Goal: Information Seeking & Learning: Learn about a topic

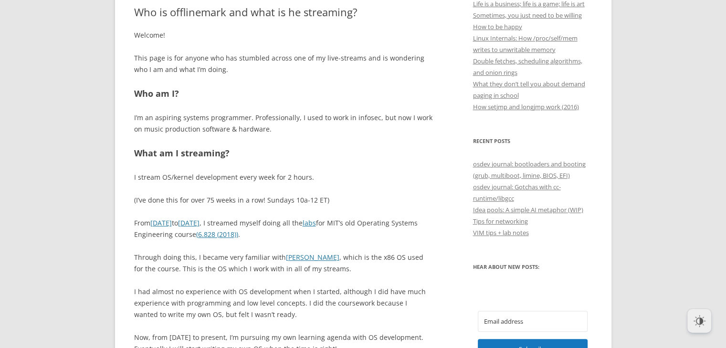
scroll to position [445, 0]
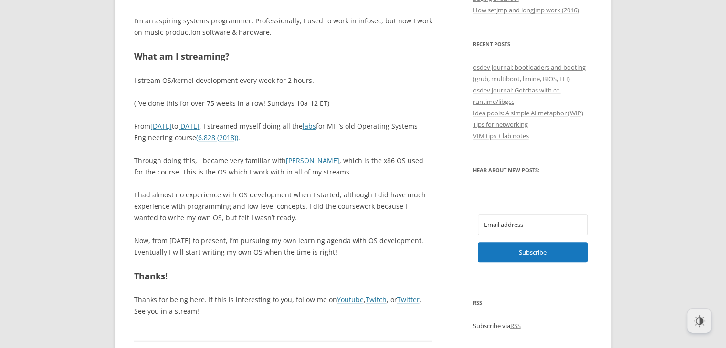
click at [241, 155] on p "Through doing this, I became very familiar with JOS , which is the x86 OS used …" at bounding box center [283, 166] width 298 height 23
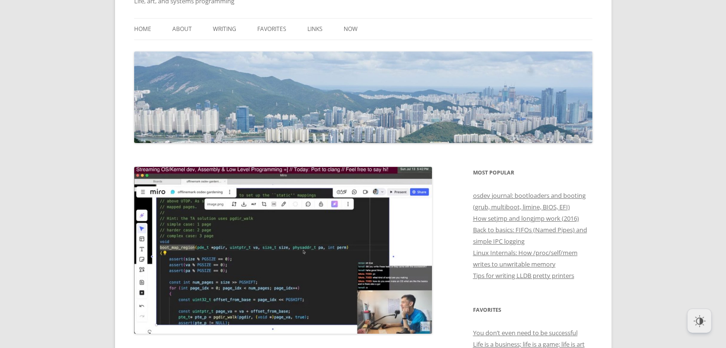
scroll to position [0, 0]
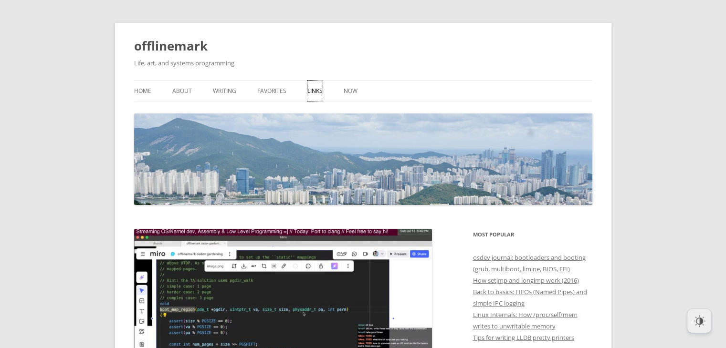
click at [321, 88] on link "Links" at bounding box center [314, 91] width 15 height 21
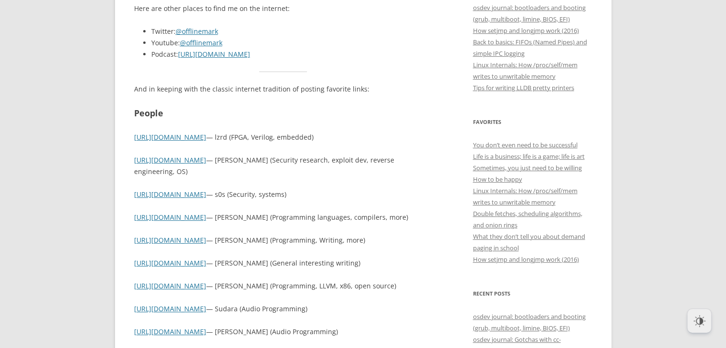
scroll to position [253, 0]
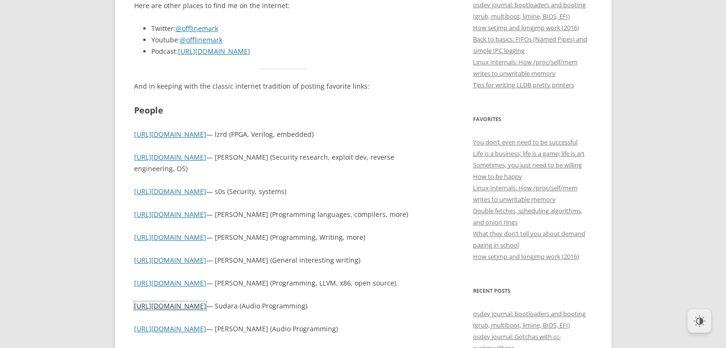
click at [189, 303] on link "[URL][DOMAIN_NAME]" at bounding box center [170, 306] width 72 height 9
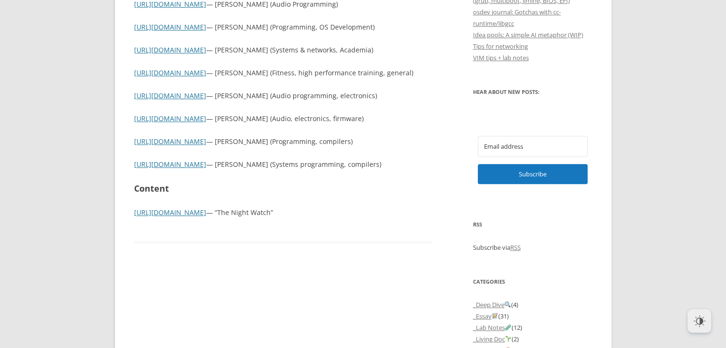
scroll to position [603, 0]
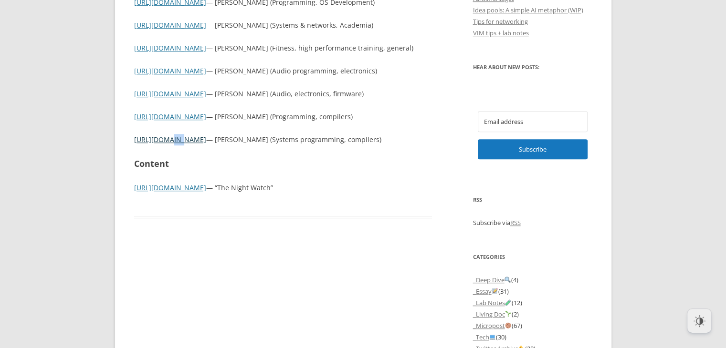
drag, startPoint x: 162, startPoint y: 145, endPoint x: 174, endPoint y: 135, distance: 14.9
click at [174, 135] on p "https://tetsuo.sh — Alex Cameron (Systems programming, compilers)" at bounding box center [283, 139] width 298 height 11
click at [174, 135] on link "[URL][DOMAIN_NAME]" at bounding box center [170, 139] width 72 height 9
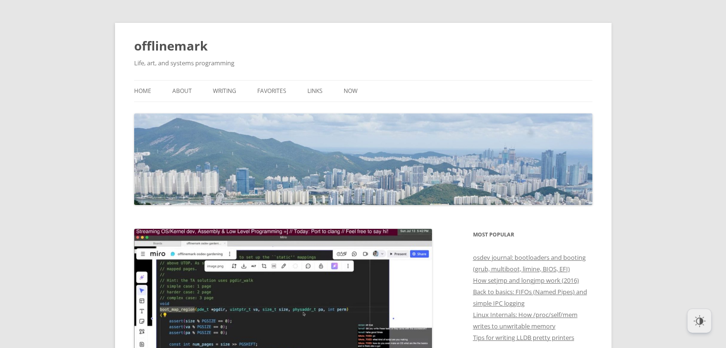
scroll to position [20, 0]
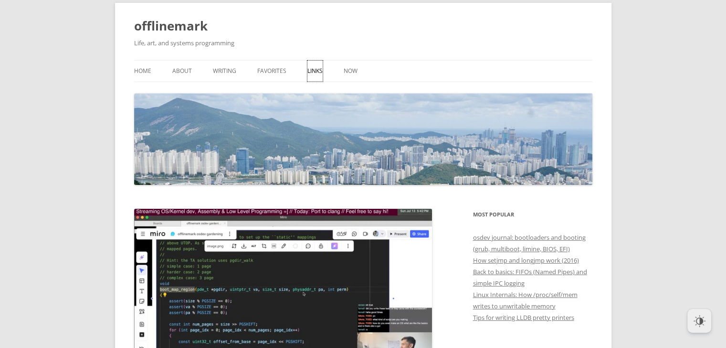
click at [317, 74] on link "Links" at bounding box center [314, 71] width 15 height 21
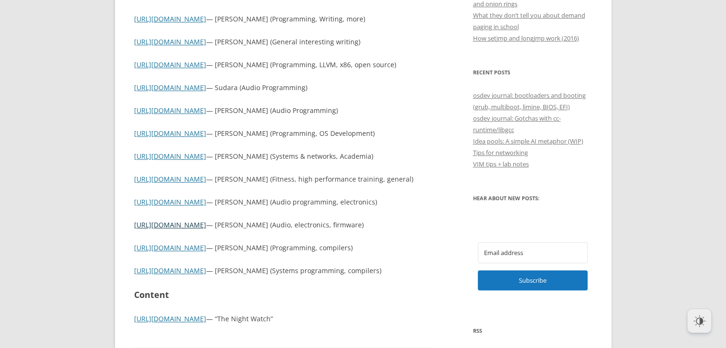
scroll to position [466, 0]
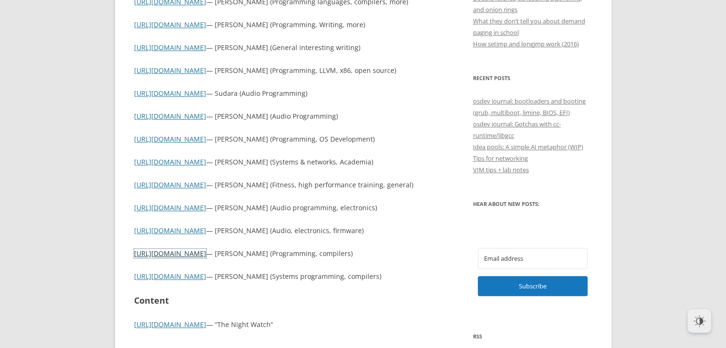
click at [183, 252] on link "http://blog.piovezan.ca/" at bounding box center [170, 253] width 72 height 9
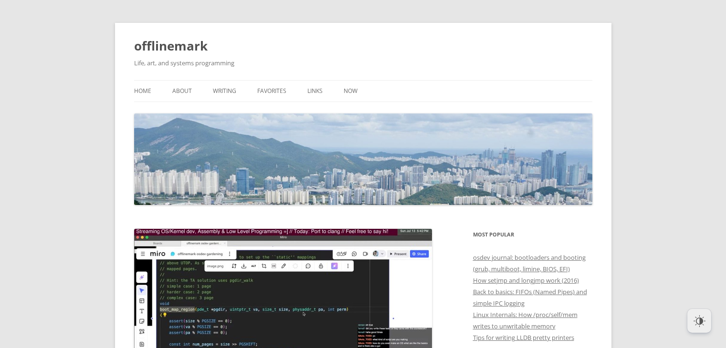
scroll to position [20, 0]
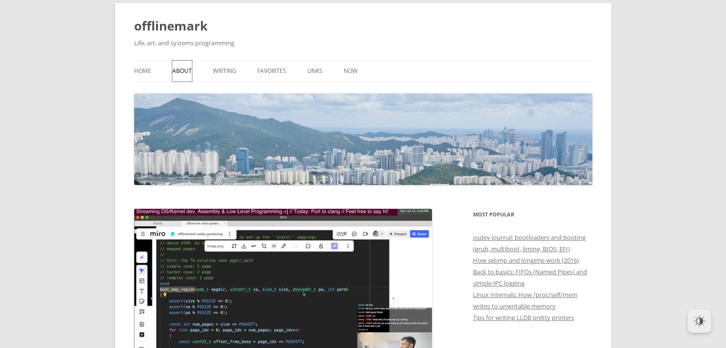
click at [177, 71] on link "About" at bounding box center [182, 71] width 20 height 21
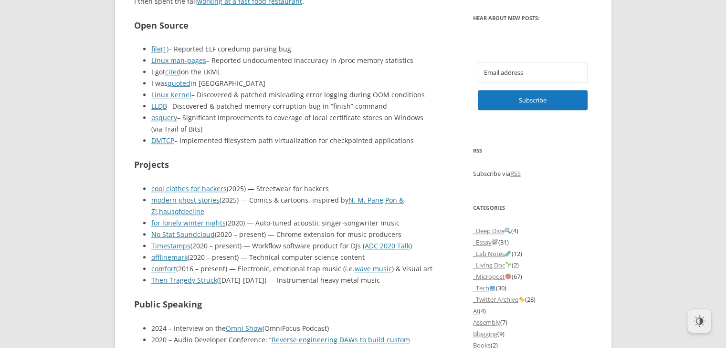
scroll to position [661, 0]
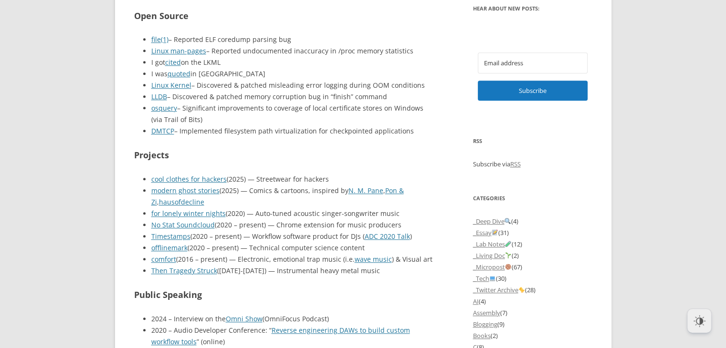
click at [216, 184] on li "cool clothes for hackers (2025) — Streetwear for hackers" at bounding box center [291, 179] width 281 height 11
click at [214, 182] on link "cool clothes for hackers" at bounding box center [188, 179] width 75 height 9
click at [173, 260] on link "comfort" at bounding box center [163, 259] width 25 height 9
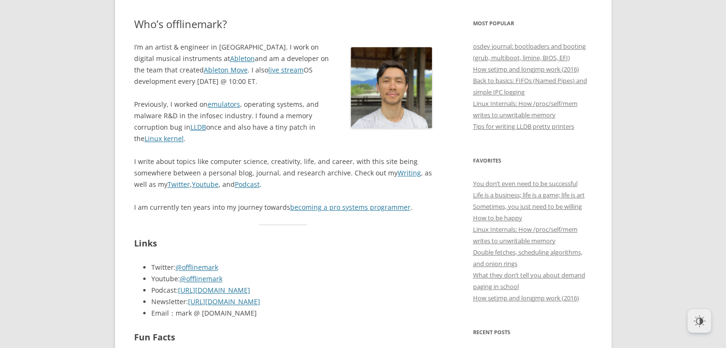
scroll to position [211, 0]
click at [315, 209] on link "becoming a pro systems programmer" at bounding box center [350, 207] width 120 height 9
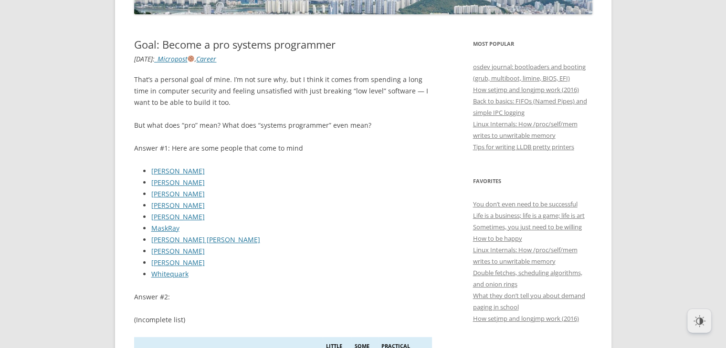
scroll to position [192, 0]
click at [186, 170] on link "Andreas Kling" at bounding box center [177, 170] width 53 height 9
click at [179, 182] on link "[PERSON_NAME]" at bounding box center [177, 181] width 53 height 9
click at [171, 198] on ul "[PERSON_NAME] [PERSON_NAME] [PERSON_NAME] [PERSON_NAME] [PERSON_NAME] MaskRay […" at bounding box center [283, 222] width 298 height 115
click at [176, 195] on link "[PERSON_NAME]" at bounding box center [177, 192] width 53 height 9
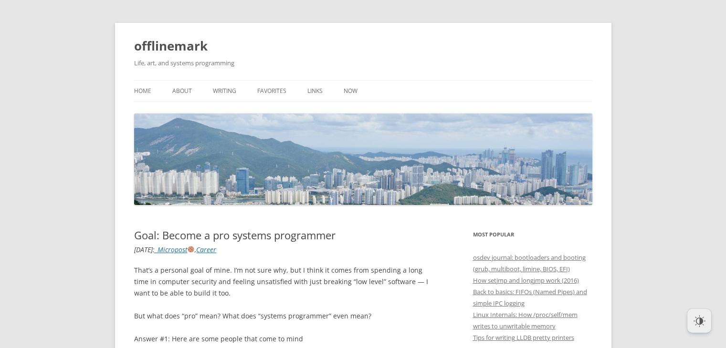
scroll to position [192, 0]
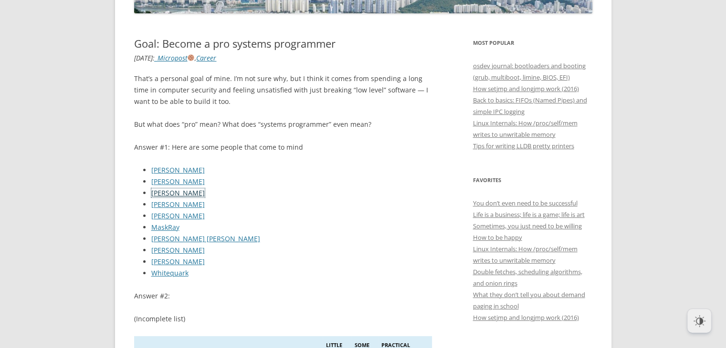
click at [178, 196] on link "[PERSON_NAME]" at bounding box center [177, 192] width 53 height 9
click at [185, 197] on link "[PERSON_NAME]" at bounding box center [177, 192] width 53 height 9
click at [181, 204] on link "[PERSON_NAME]" at bounding box center [177, 204] width 53 height 9
drag, startPoint x: 210, startPoint y: 205, endPoint x: 150, endPoint y: 205, distance: 60.1
click at [150, 205] on ul "Andreas Kling Alex Ionescu Brandon Falk Jason Donenfeld Jeff Preshing MaskRay M…" at bounding box center [283, 222] width 298 height 115
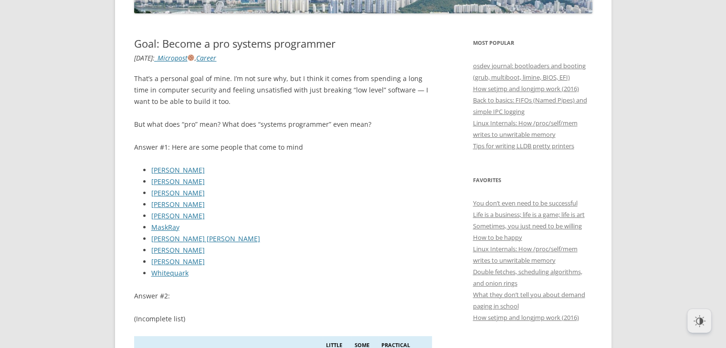
copy link "Jason Donenfeld"
click at [186, 214] on link "Jeff Preshing" at bounding box center [177, 215] width 53 height 9
click at [166, 229] on link "MaskRay" at bounding box center [165, 227] width 28 height 9
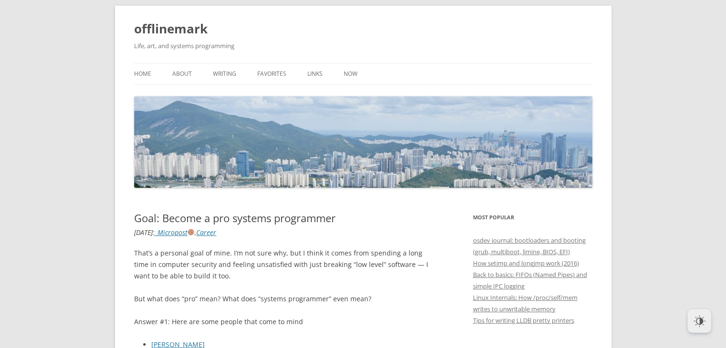
scroll to position [19, 0]
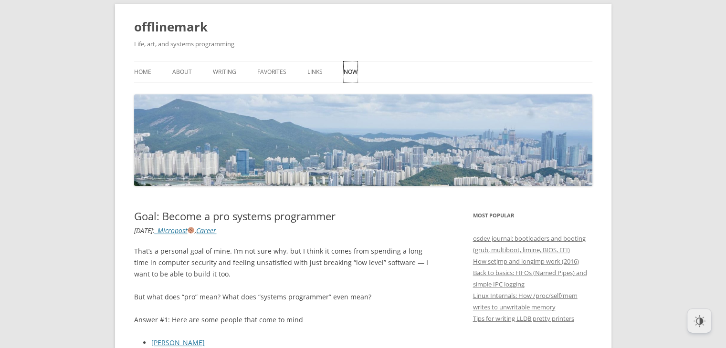
click at [351, 81] on link "Now" at bounding box center [351, 72] width 14 height 21
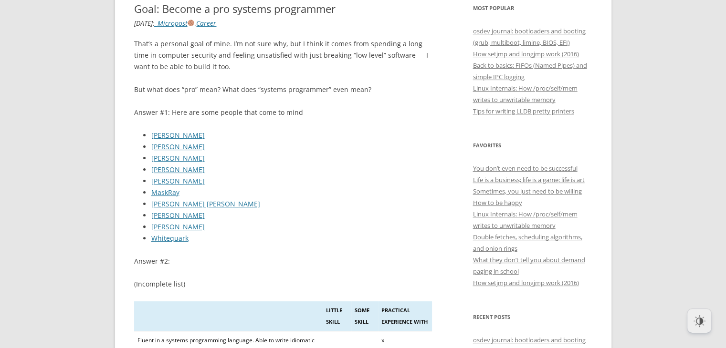
scroll to position [226, 0]
drag, startPoint x: 201, startPoint y: 178, endPoint x: 152, endPoint y: 184, distance: 49.9
click at [152, 184] on li "Jeff Preshing" at bounding box center [291, 181] width 281 height 11
copy link "eff Preshing"
click at [195, 176] on li "Jeff Preshing" at bounding box center [291, 181] width 281 height 11
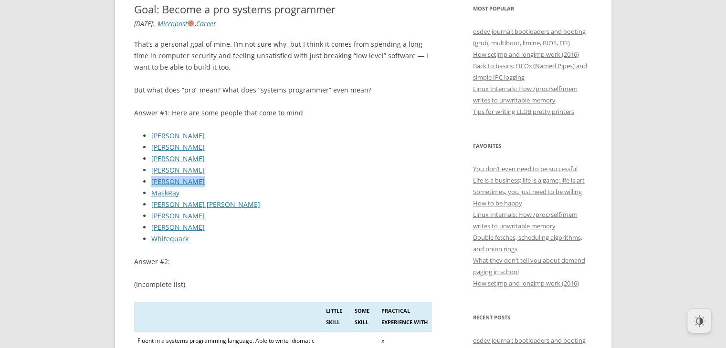
drag, startPoint x: 197, startPoint y: 178, endPoint x: 150, endPoint y: 182, distance: 46.9
click at [150, 182] on ul "Andreas Kling Alex Ionescu Brandon Falk Jason Donenfeld Jeff Preshing MaskRay M…" at bounding box center [283, 187] width 298 height 115
copy link "Jeff Preshing"
click at [190, 189] on li "MaskRay" at bounding box center [291, 193] width 281 height 11
click at [213, 204] on link "Micah Elizabeth Scott" at bounding box center [205, 204] width 109 height 9
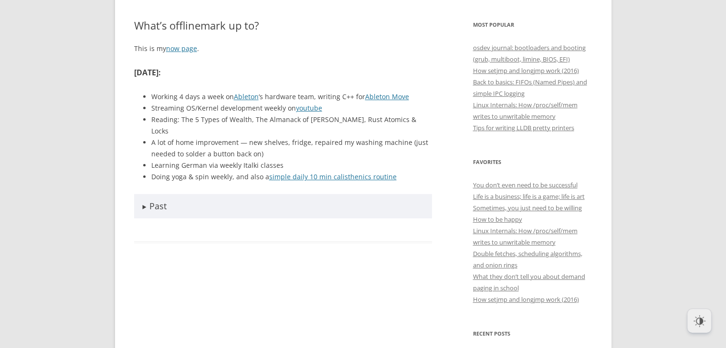
scroll to position [211, 0]
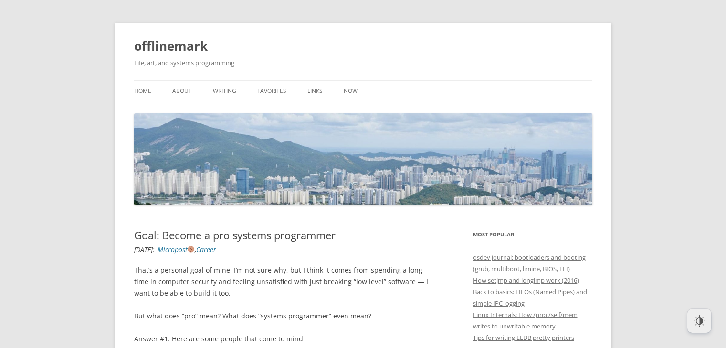
scroll to position [226, 0]
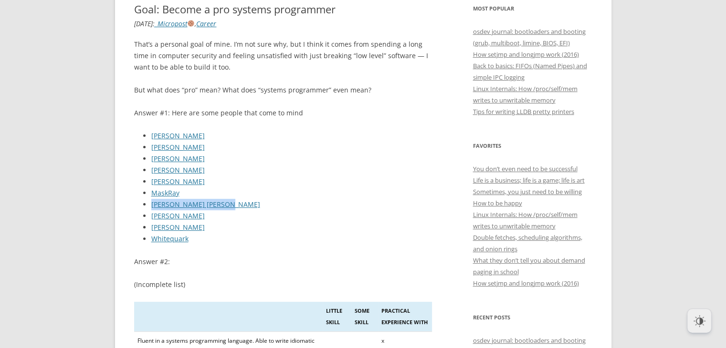
drag, startPoint x: 223, startPoint y: 203, endPoint x: 147, endPoint y: 203, distance: 75.9
click at [147, 203] on ul "Andreas Kling Alex Ionescu Brandon Falk Jason Donenfeld Jeff Preshing MaskRay M…" at bounding box center [283, 187] width 298 height 115
copy link "Micah Elizabeth Scott"
drag, startPoint x: 210, startPoint y: 212, endPoint x: 149, endPoint y: 214, distance: 61.1
click at [149, 214] on ul "Andreas Kling Alex Ionescu Brandon Falk Jason Donenfeld Jeff Preshing MaskRay M…" at bounding box center [283, 187] width 298 height 115
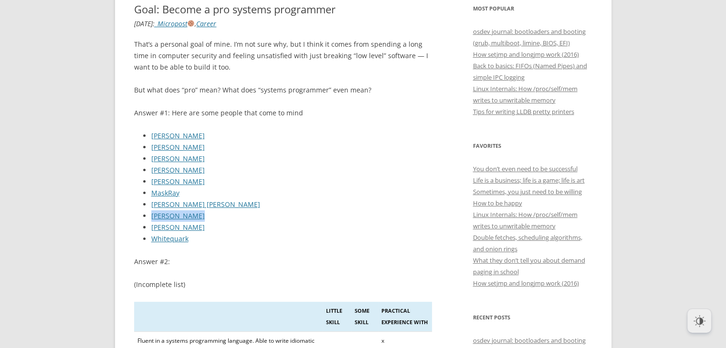
copy link "Paul McKenney"
click at [194, 215] on link "Paul McKenney" at bounding box center [177, 215] width 53 height 9
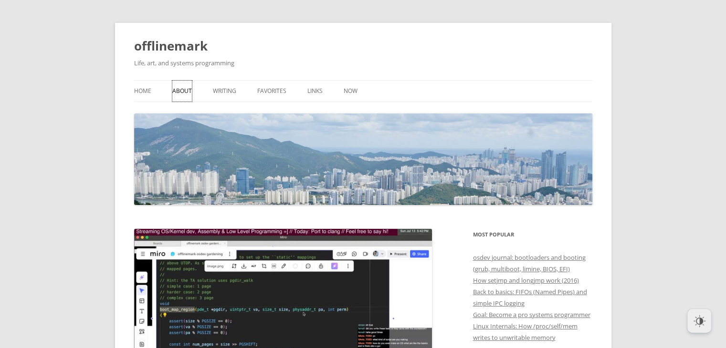
click at [185, 92] on link "About" at bounding box center [182, 91] width 20 height 21
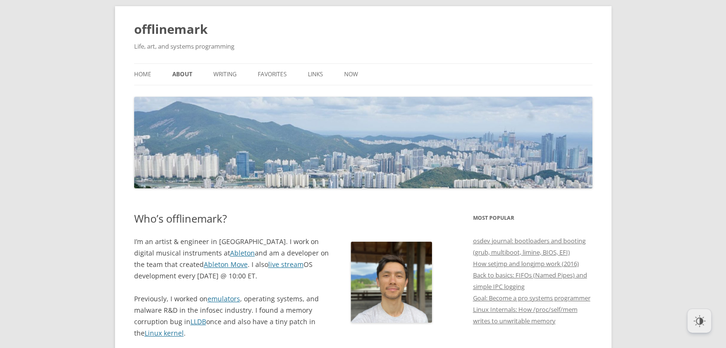
scroll to position [17, 0]
click at [357, 80] on ul "Home About Writing Favorites Links Now" at bounding box center [363, 74] width 458 height 22
click at [353, 74] on link "Now" at bounding box center [351, 73] width 14 height 21
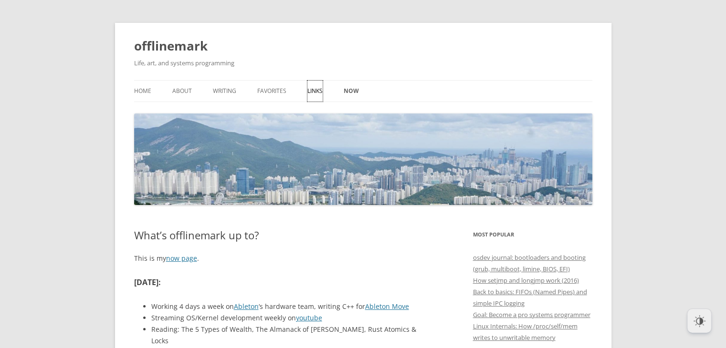
click at [307, 93] on link "Links" at bounding box center [314, 91] width 15 height 21
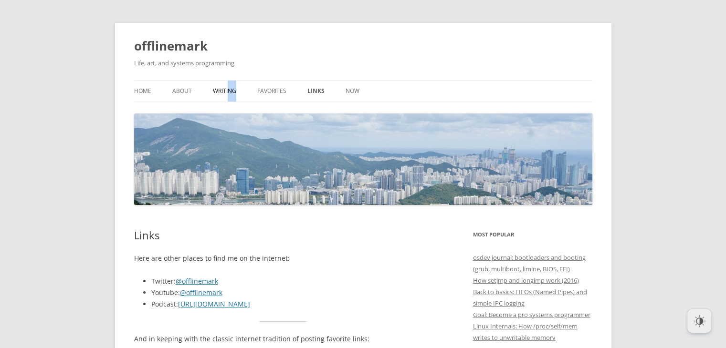
drag, startPoint x: 0, startPoint y: 0, endPoint x: 225, endPoint y: 93, distance: 243.7
click at [225, 93] on ul "Home About Writing Favorites Links Now" at bounding box center [363, 91] width 458 height 22
click at [225, 93] on link "Writing" at bounding box center [224, 91] width 23 height 21
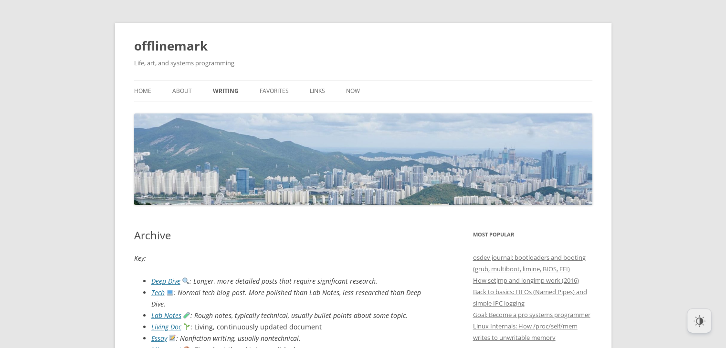
click at [196, 89] on ul "Home About Writing Favorites Links Now" at bounding box center [363, 91] width 458 height 22
click at [194, 90] on ul "Home About Writing Favorites Links Now" at bounding box center [363, 91] width 458 height 22
click at [190, 90] on link "About" at bounding box center [182, 91] width 20 height 21
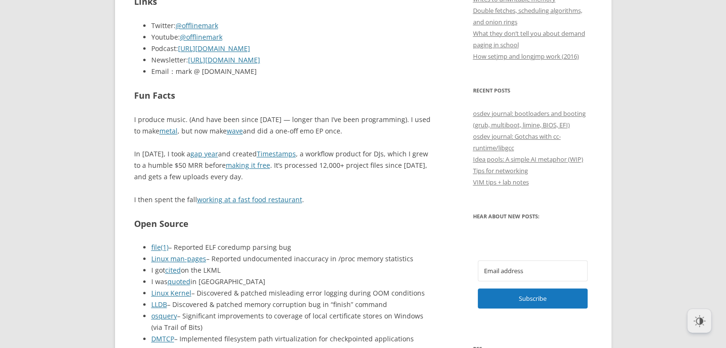
scroll to position [452, 0]
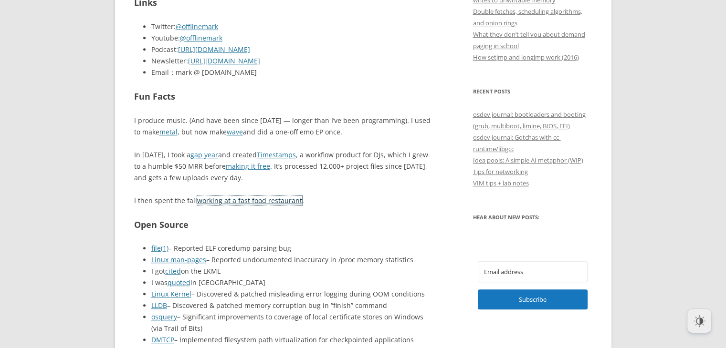
click at [225, 197] on link "working at a fast food restaurant" at bounding box center [249, 200] width 105 height 9
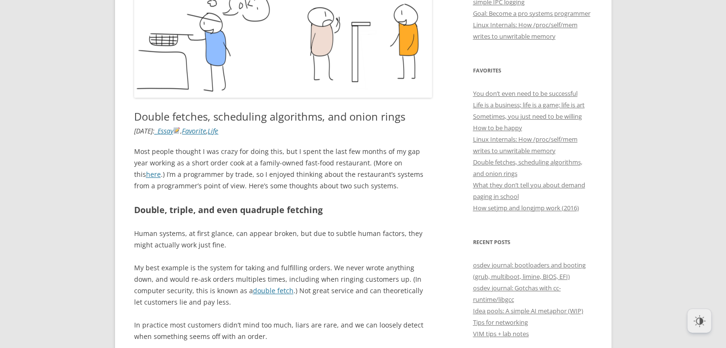
scroll to position [311, 0]
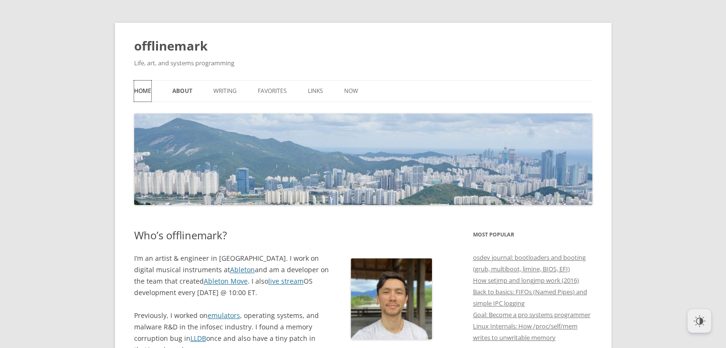
click at [146, 88] on link "Home" at bounding box center [142, 91] width 17 height 21
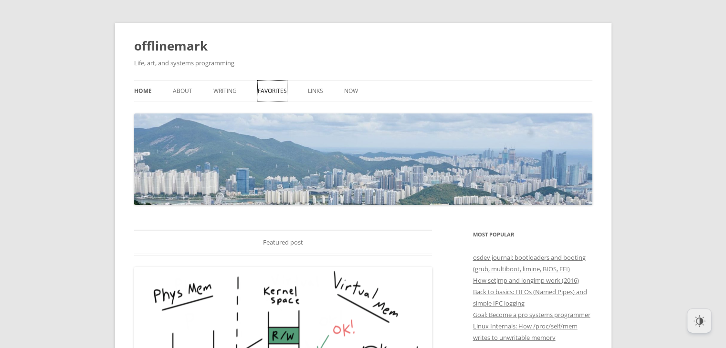
click at [279, 98] on link "Favorites" at bounding box center [272, 91] width 29 height 21
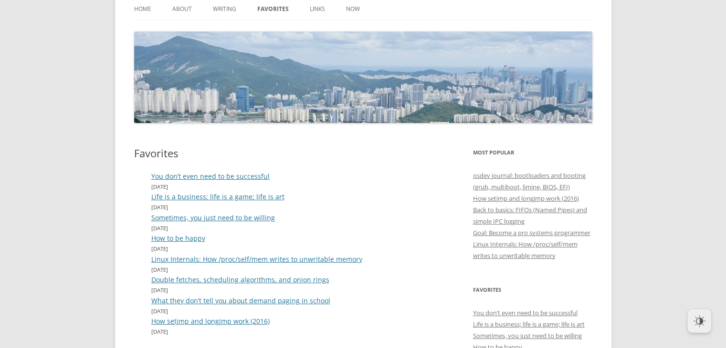
scroll to position [94, 0]
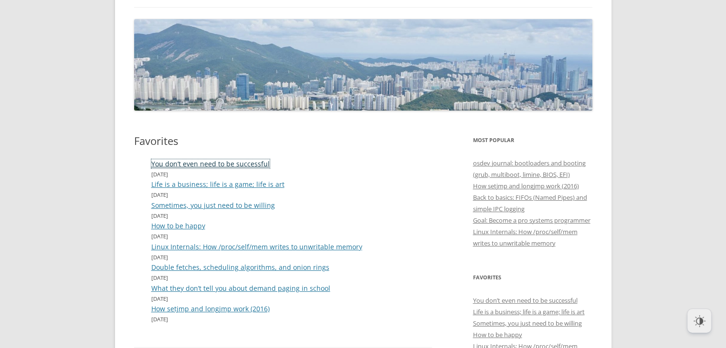
click at [245, 168] on link "You don’t even need to be successful" at bounding box center [210, 163] width 118 height 9
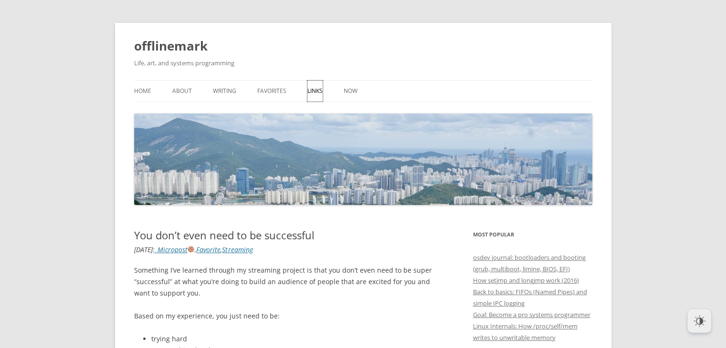
click at [321, 93] on link "Links" at bounding box center [314, 91] width 15 height 21
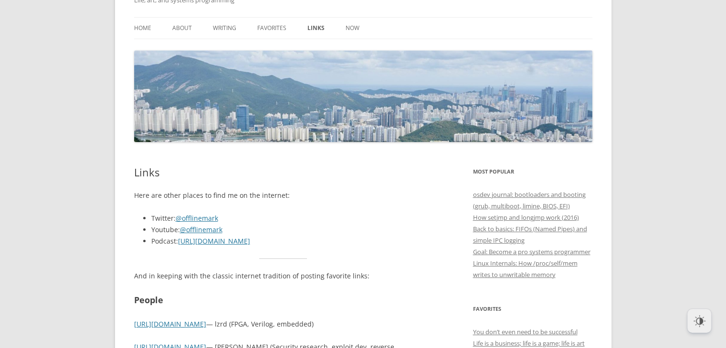
scroll to position [56, 0]
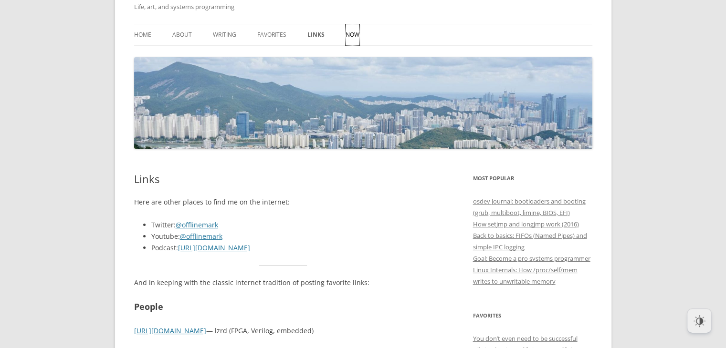
click at [355, 40] on link "Now" at bounding box center [352, 34] width 14 height 21
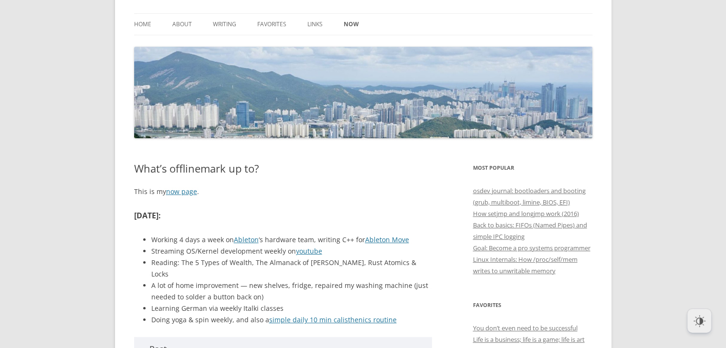
scroll to position [67, 0]
click at [192, 196] on p "This is my now page ." at bounding box center [283, 191] width 298 height 11
click at [187, 190] on link "now page" at bounding box center [181, 191] width 31 height 9
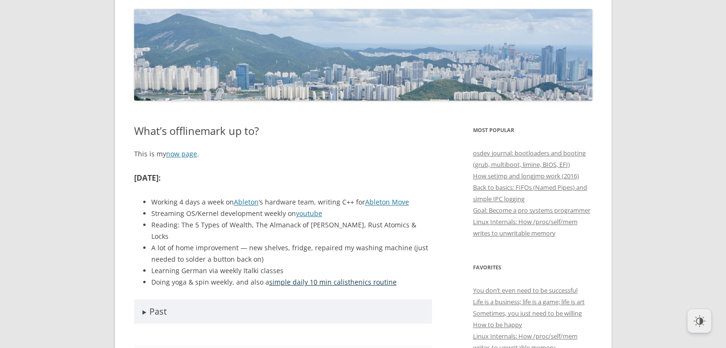
scroll to position [185, 0]
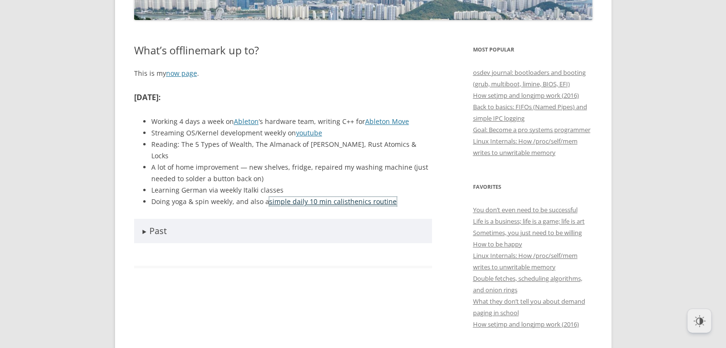
click at [315, 197] on link "simple daily 10 min calisthenics routine" at bounding box center [332, 201] width 127 height 9
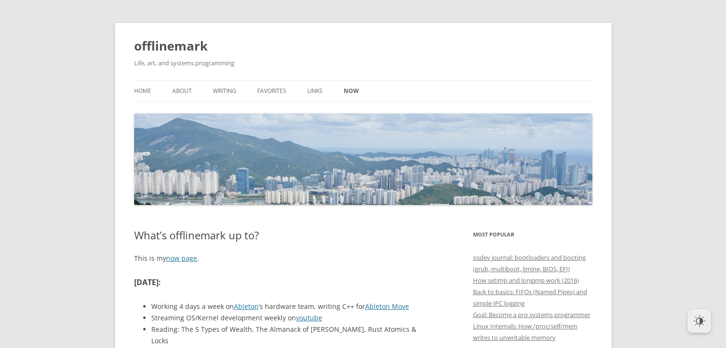
scroll to position [185, 0]
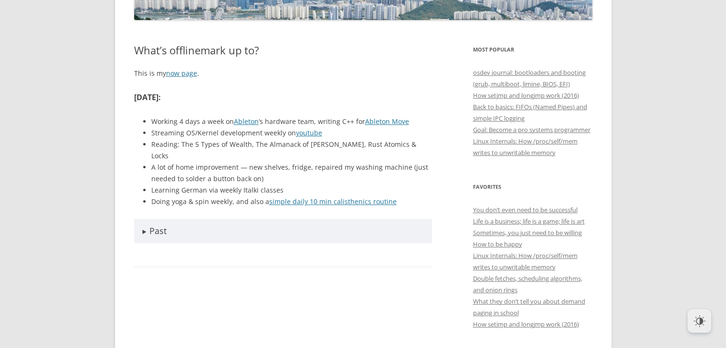
click at [162, 225] on span "Past" at bounding box center [157, 230] width 17 height 11
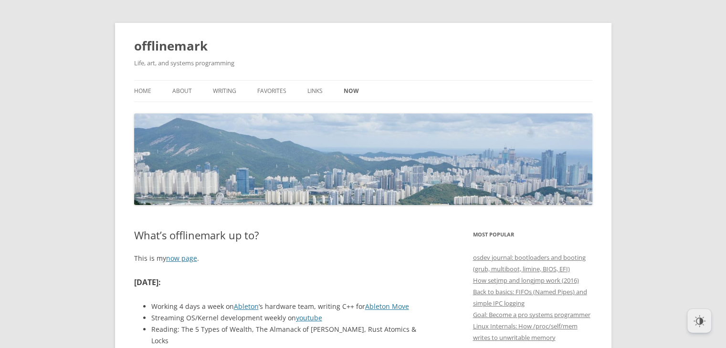
scroll to position [0, 0]
click at [313, 87] on link "Links" at bounding box center [314, 91] width 15 height 21
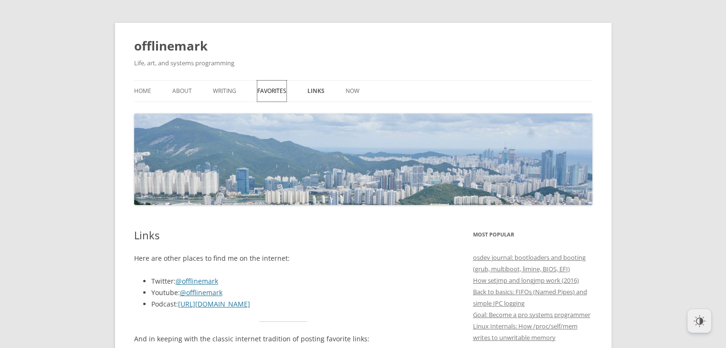
click at [278, 83] on link "Favorites" at bounding box center [271, 91] width 29 height 21
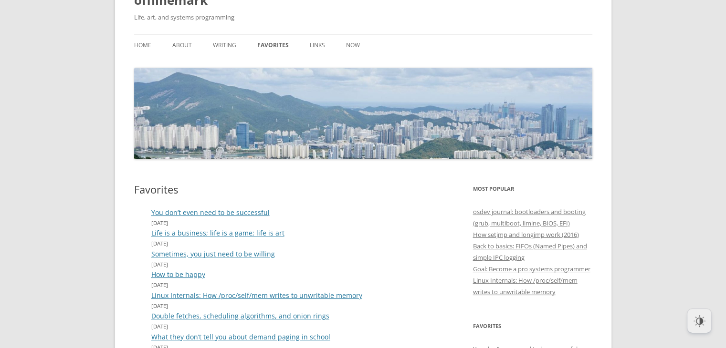
scroll to position [45, 0]
click at [225, 42] on link "Writing" at bounding box center [224, 45] width 23 height 21
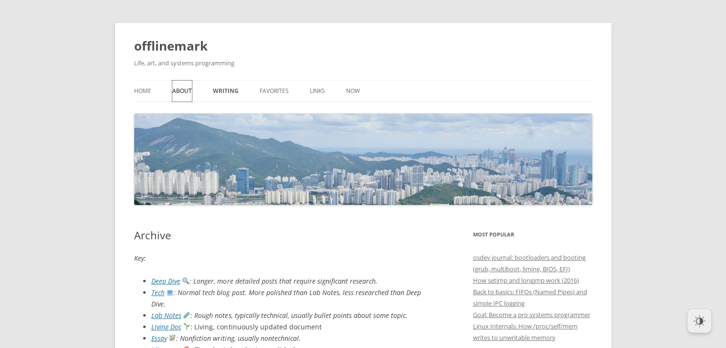
click at [183, 100] on link "About" at bounding box center [182, 91] width 20 height 21
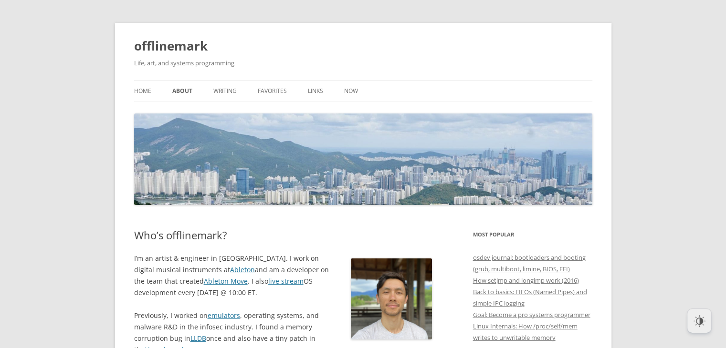
click at [154, 89] on ul "Home About Writing Favorites Links Now" at bounding box center [363, 91] width 458 height 22
click at [150, 89] on link "Home" at bounding box center [142, 91] width 17 height 21
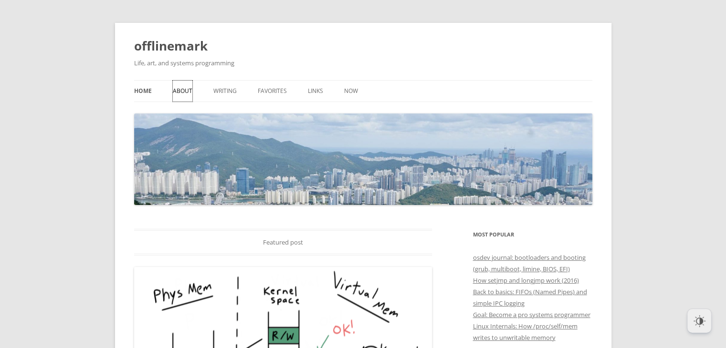
click at [181, 92] on link "About" at bounding box center [183, 91] width 20 height 21
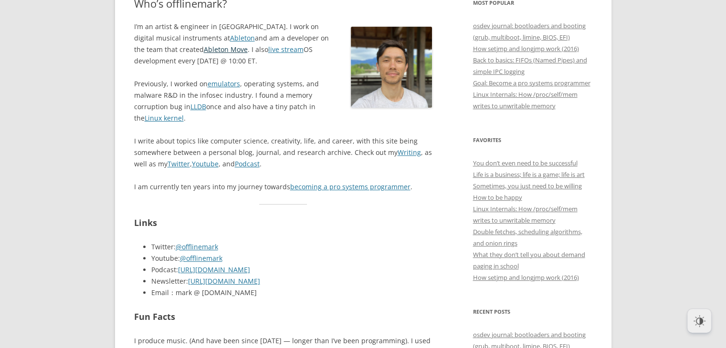
scroll to position [231, 0]
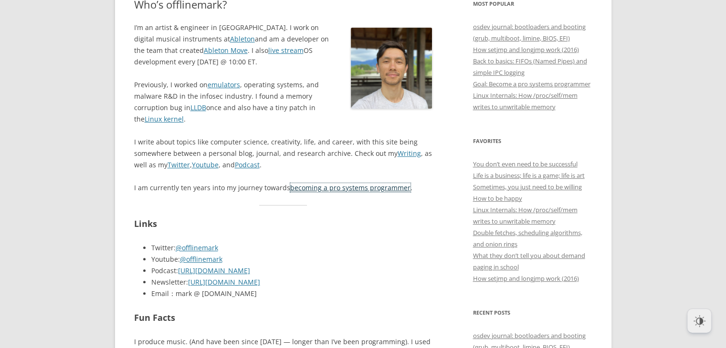
click at [313, 186] on link "becoming a pro systems programmer" at bounding box center [350, 187] width 120 height 9
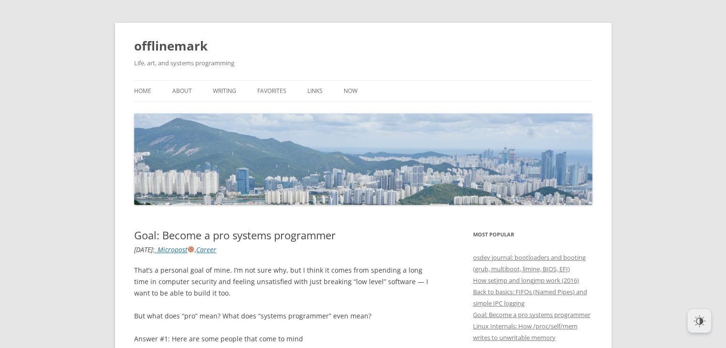
scroll to position [160, 0]
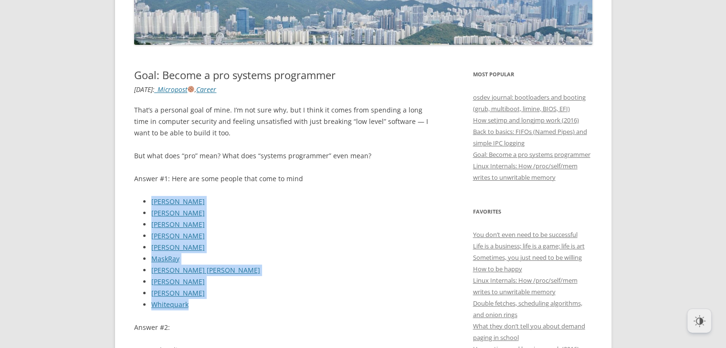
drag, startPoint x: 140, startPoint y: 195, endPoint x: 218, endPoint y: 304, distance: 133.7
click at [218, 304] on ul "[PERSON_NAME] [PERSON_NAME] [PERSON_NAME] [PERSON_NAME] [PERSON_NAME] MaskRay […" at bounding box center [283, 253] width 298 height 115
copy ul "[PERSON_NAME] [PERSON_NAME] [PERSON_NAME] [PERSON_NAME] [PERSON_NAME] MaskRay […"
